Goal: Task Accomplishment & Management: Manage account settings

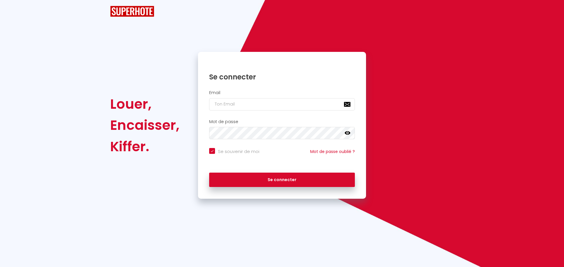
checkbox input "true"
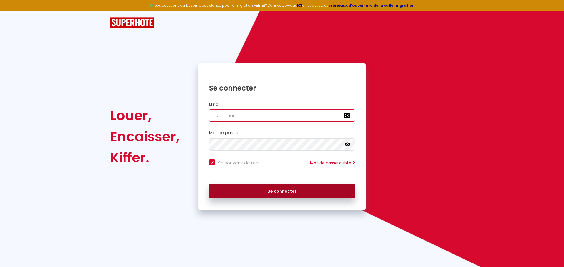
type input "[EMAIL_ADDRESS][DOMAIN_NAME]"
click at [288, 196] on button "Se connecter" at bounding box center [282, 191] width 146 height 15
checkbox input "true"
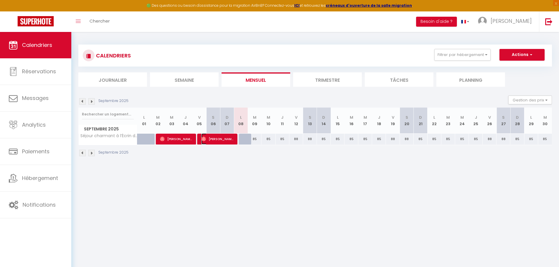
click at [211, 140] on span "[PERSON_NAME]" at bounding box center [217, 139] width 32 height 11
select select "OK"
select select "0"
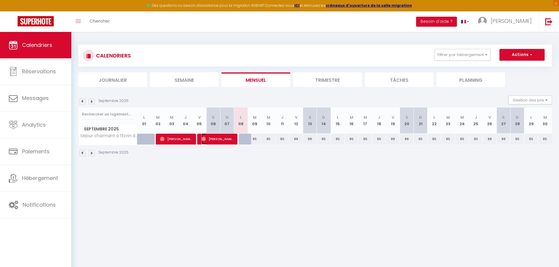
select select "1"
select select
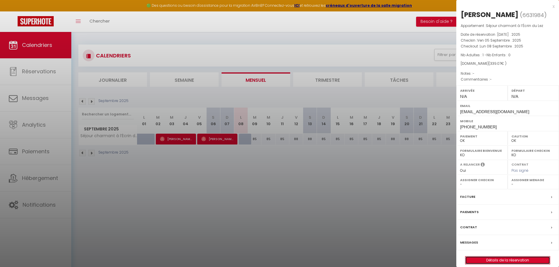
click at [501, 261] on link "Détails de la réservation" at bounding box center [508, 261] width 85 height 8
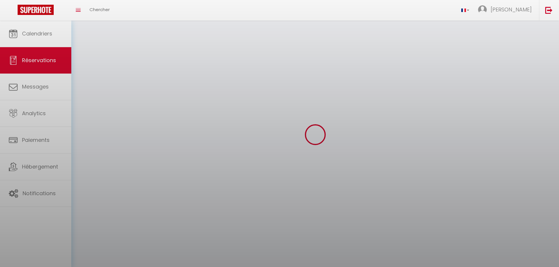
select select
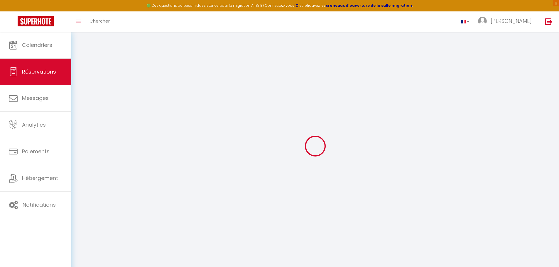
select select
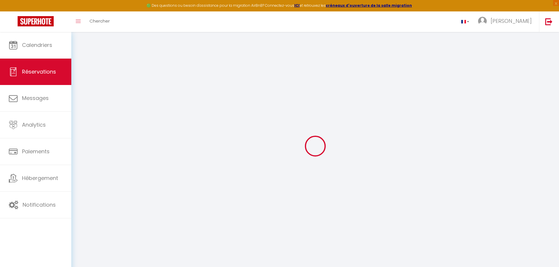
select select
checkbox input "false"
type input "[PERSON_NAME]"
type input "Bouafia"
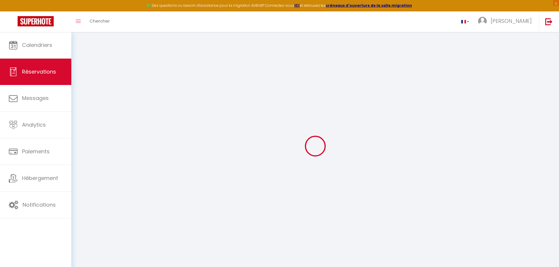
type input "[EMAIL_ADDRESS][DOMAIN_NAME]"
type input "[PHONE_NUMBER]"
select select
type input "57.6"
select select "71193"
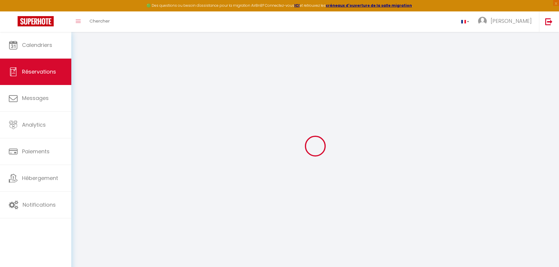
select select "1"
select select
type input "1"
select select "12"
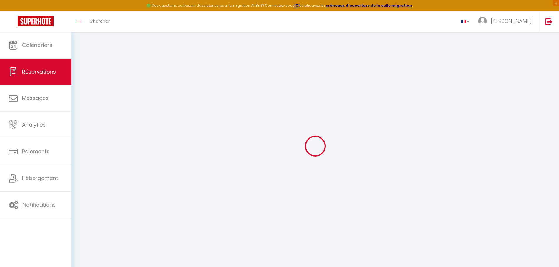
select select
type input "265"
checkbox input "false"
select select "1"
type input "0"
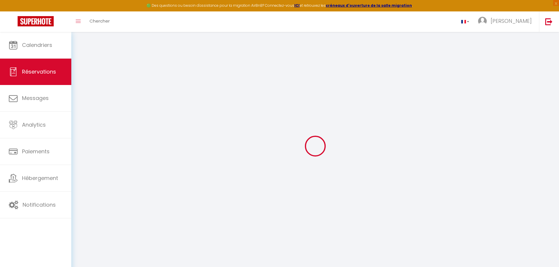
type input "0"
select select
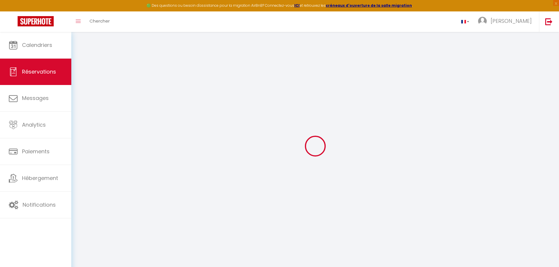
select select "15"
checkbox input "false"
select select
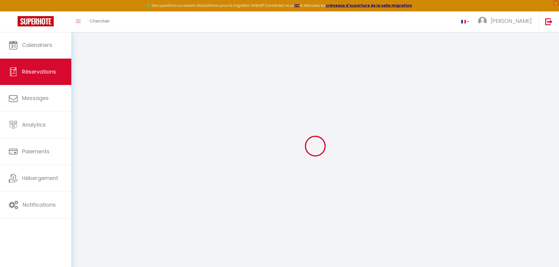
checkbox input "false"
select select
checkbox input "false"
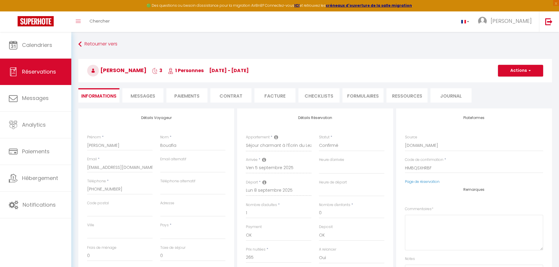
select select
checkbox input "false"
select select
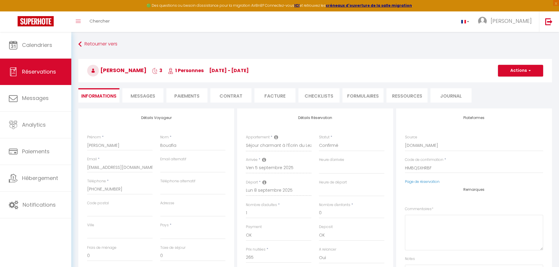
type input "55"
type input "19.07"
select select
checkbox input "false"
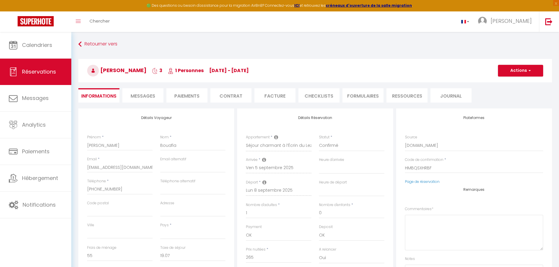
select select
checkbox input "false"
select select
click at [415, 183] on link "Page de réservation" at bounding box center [422, 181] width 35 height 5
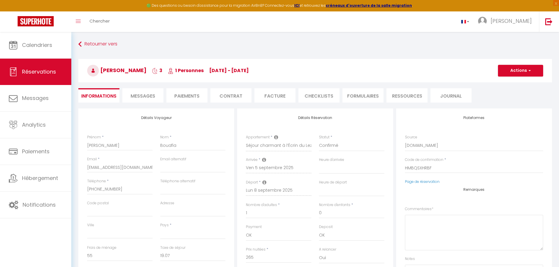
click at [148, 98] on span "Messages" at bounding box center [143, 96] width 25 height 7
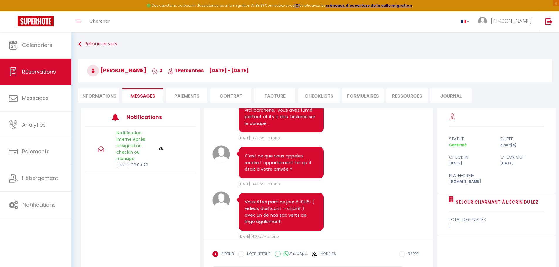
scroll to position [477, 0]
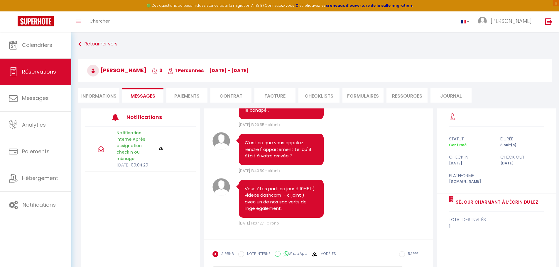
click at [162, 151] on img at bounding box center [161, 149] width 5 height 5
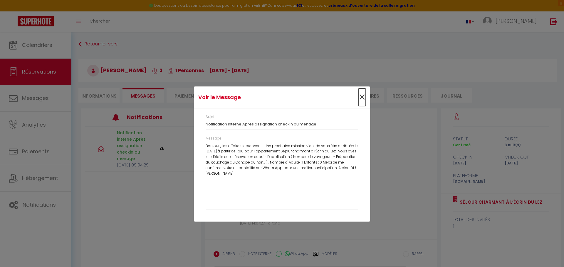
click at [360, 96] on span "×" at bounding box center [361, 98] width 7 height 18
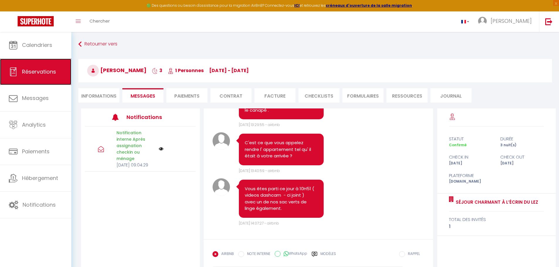
click at [29, 76] on link "Réservations" at bounding box center [35, 72] width 71 height 26
select select "not_cancelled"
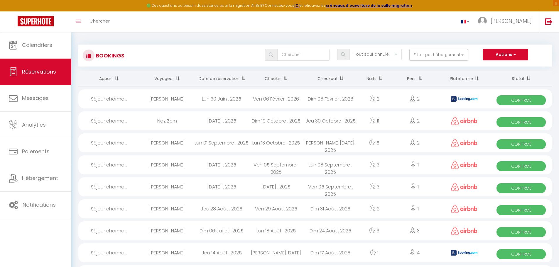
click at [286, 80] on span at bounding box center [284, 79] width 6 height 12
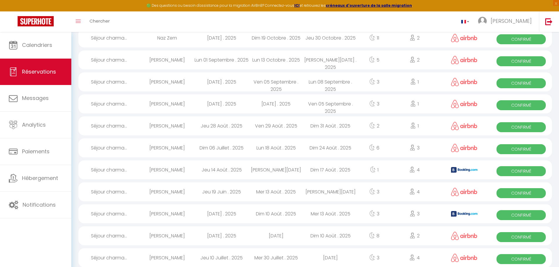
scroll to position [72, 0]
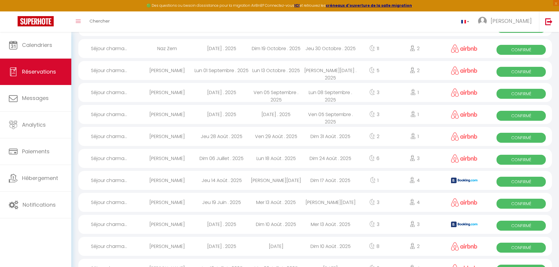
click at [165, 115] on div "[PERSON_NAME]" at bounding box center [167, 114] width 55 height 19
select select "OK"
select select "0"
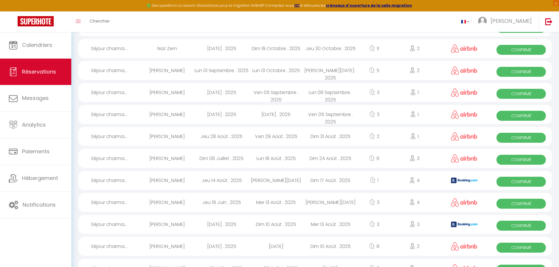
select select "1"
select select
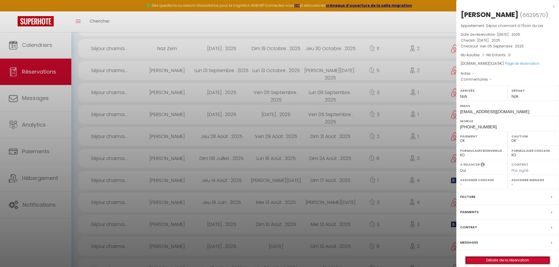
click at [496, 262] on link "Détails de la réservation" at bounding box center [508, 261] width 85 height 8
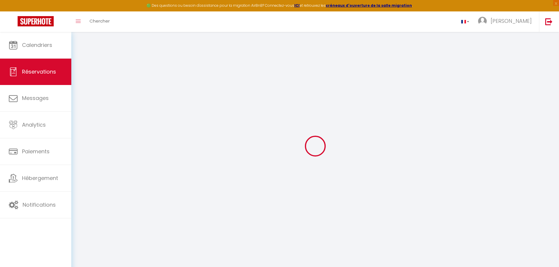
select select
checkbox input "false"
select select
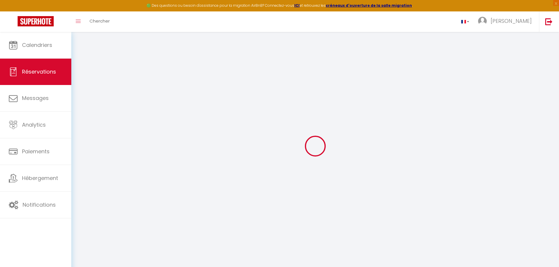
select select
checkbox input "false"
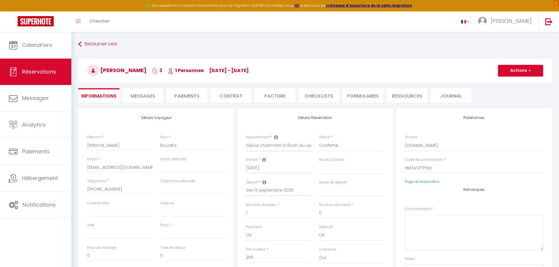
select select
checkbox input "false"
select select
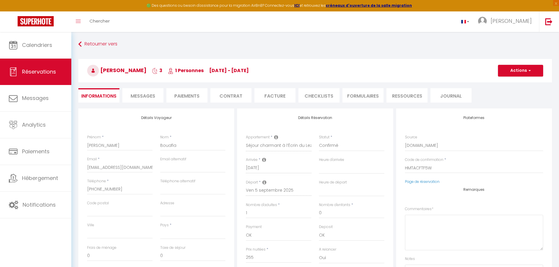
type input "55"
type input "14.5"
select select
checkbox input "false"
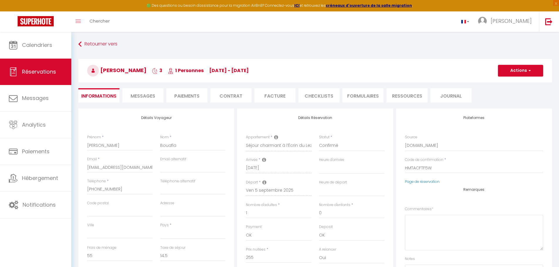
select select
checkbox input "false"
select select
click at [154, 97] on span "Messages" at bounding box center [143, 96] width 25 height 7
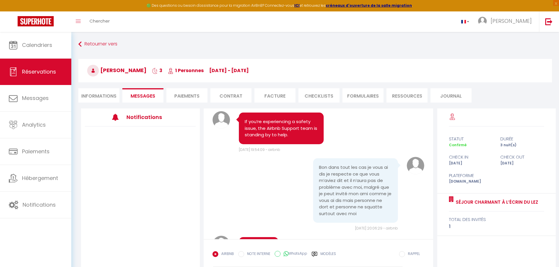
scroll to position [2764, 0]
